Goal: Task Accomplishment & Management: Manage account settings

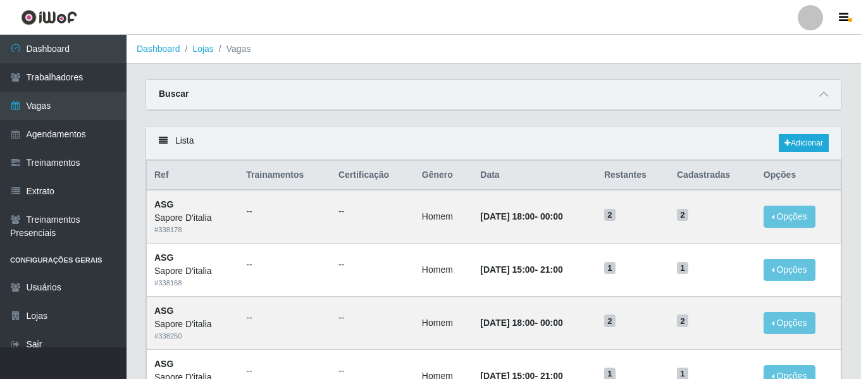
click at [818, 25] on div at bounding box center [810, 17] width 25 height 25
click at [774, 106] on button "Sair" at bounding box center [786, 98] width 114 height 26
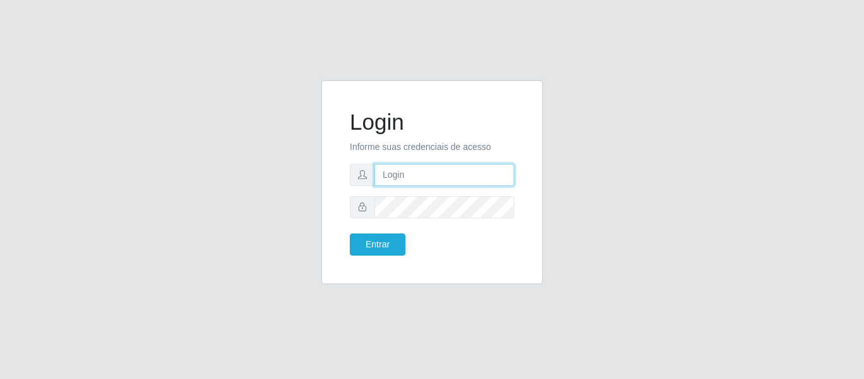
type input "camila@sapore.com.br"
